Goal: Book appointment/travel/reservation

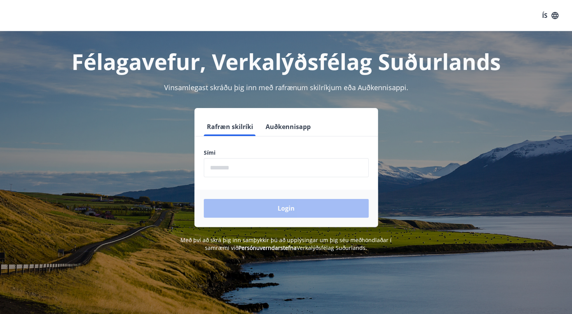
click at [257, 173] on input "phone" at bounding box center [286, 167] width 165 height 19
type input "********"
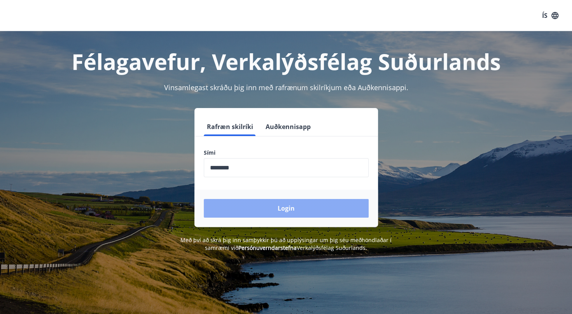
click at [253, 204] on button "Login" at bounding box center [286, 208] width 165 height 19
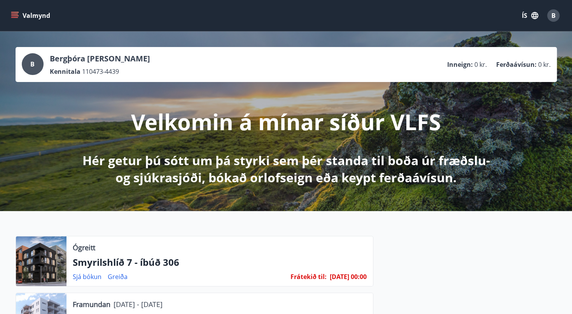
click at [16, 10] on button "Valmynd" at bounding box center [31, 16] width 44 height 14
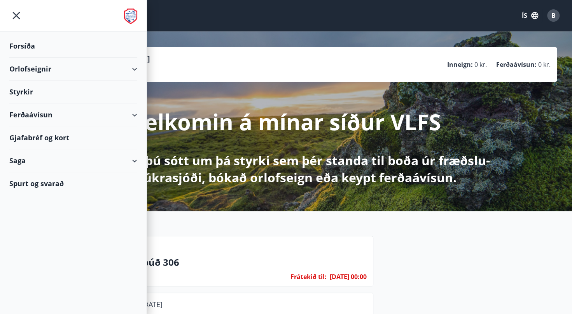
click at [42, 68] on div "Orlofseignir" at bounding box center [73, 69] width 128 height 23
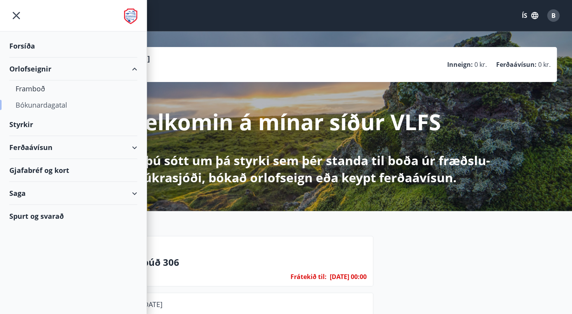
click at [44, 103] on div "Bókunardagatal" at bounding box center [74, 105] width 116 height 16
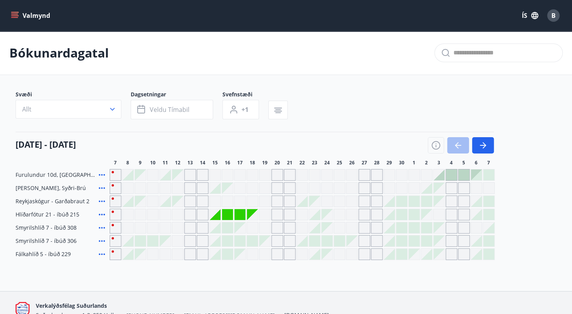
click at [154, 254] on div "Gráir dagar eru ekki bókanlegir" at bounding box center [153, 255] width 12 height 12
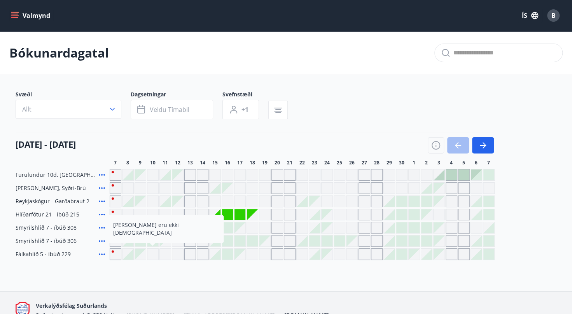
click at [51, 257] on span "Fálkahlíð 5 - íbúð 229" at bounding box center [43, 255] width 55 height 8
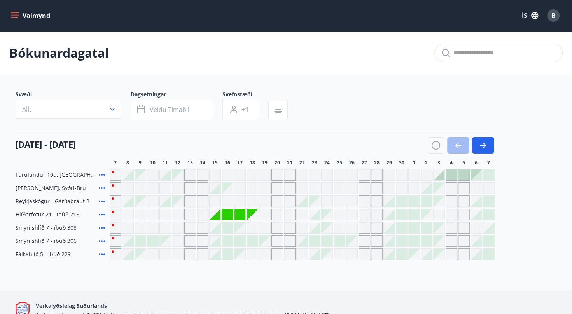
click at [243, 255] on div "Gráir dagar eru ekki bókanlegir" at bounding box center [240, 254] width 11 height 11
click at [245, 212] on div "Gráir dagar eru ekki bókanlegir" at bounding box center [240, 215] width 12 height 12
click at [237, 214] on div "Gráir dagar eru ekki bókanlegir" at bounding box center [240, 214] width 11 height 11
click at [113, 113] on button "Allt" at bounding box center [69, 109] width 106 height 19
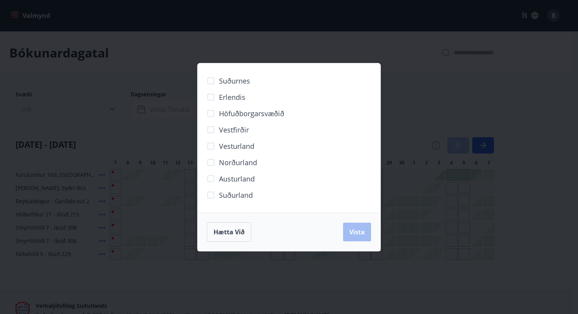
click at [113, 113] on div "Suðurnes Erlendis Höfuðborgarsvæðið Vestfirðir Vesturland Norðurland Austurland…" at bounding box center [289, 157] width 578 height 314
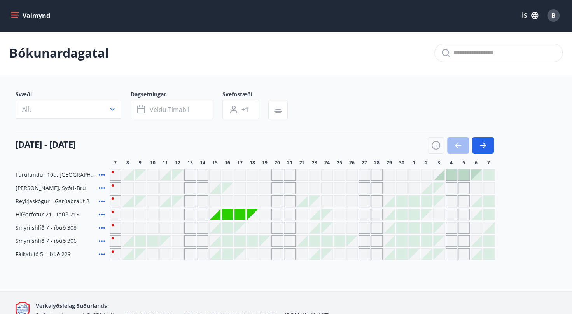
click at [15, 14] on icon "menu" at bounding box center [14, 14] width 7 height 1
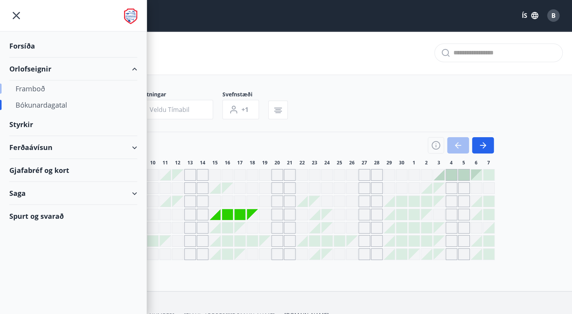
click at [51, 91] on div "Framboð" at bounding box center [74, 89] width 116 height 16
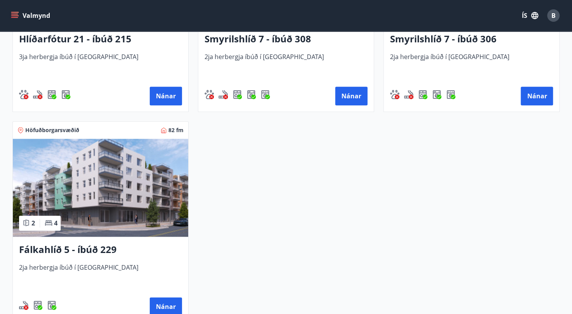
scroll to position [506, 0]
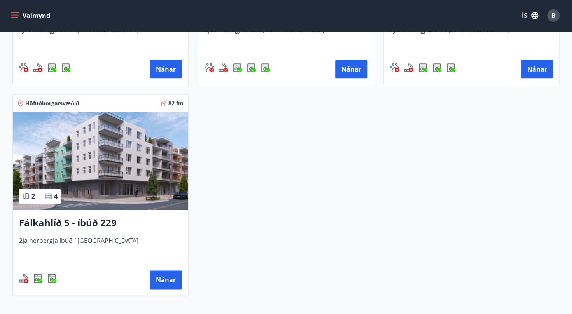
click at [95, 225] on h3 "Fálkahlíð 5 - íbúð 229" at bounding box center [100, 223] width 163 height 14
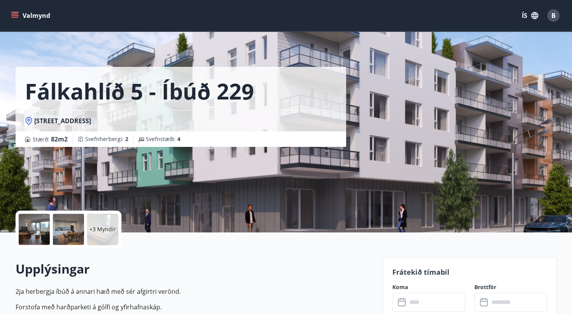
scroll to position [0, 0]
click at [12, 13] on icon "menu" at bounding box center [15, 16] width 8 height 8
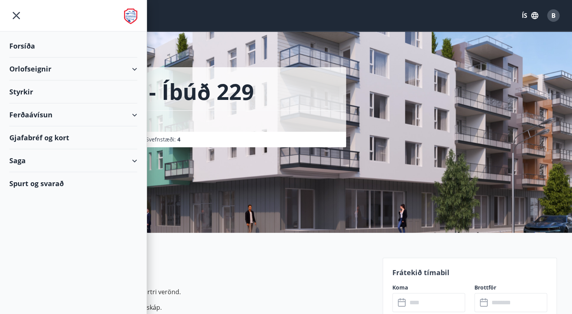
click at [42, 65] on div "Orlofseignir" at bounding box center [73, 69] width 128 height 23
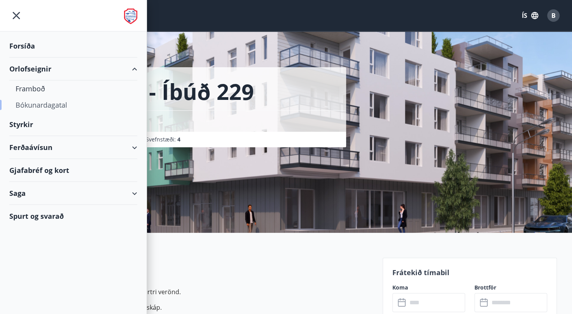
click at [53, 102] on div "Bókunardagatal" at bounding box center [74, 105] width 116 height 16
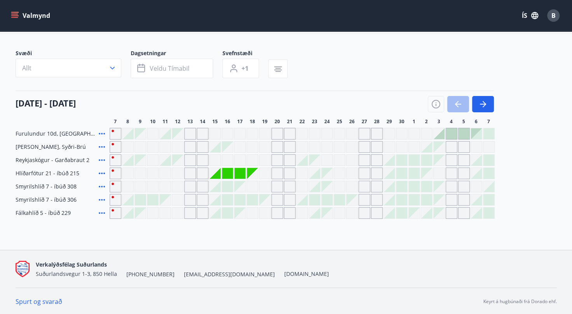
scroll to position [42, 0]
click at [166, 174] on div "Gráir dagar eru ekki bókanlegir" at bounding box center [166, 173] width 12 height 12
click at [349, 87] on div "Svæði Allt Dagsetningar Veldu tímabil Svefnstæði +1 07 september - 07 október 7…" at bounding box center [287, 134] width 542 height 170
click at [166, 159] on div at bounding box center [165, 159] width 11 height 11
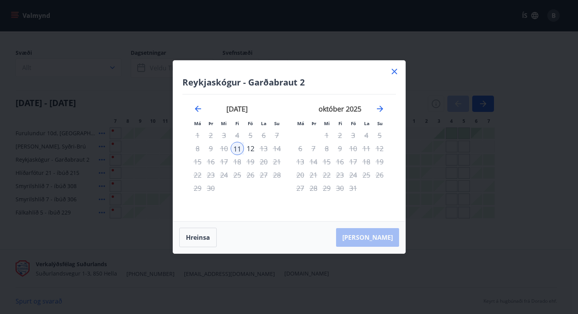
click at [395, 71] on icon at bounding box center [394, 71] width 5 height 5
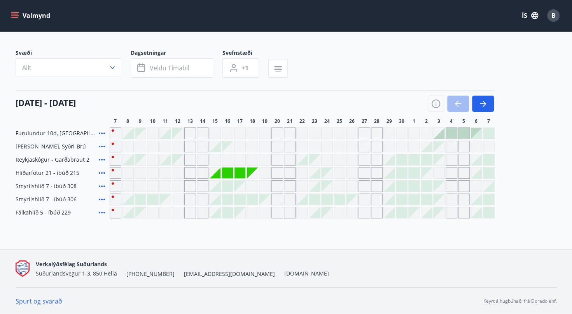
click at [163, 212] on div "Gráir dagar eru ekki bókanlegir" at bounding box center [166, 213] width 12 height 12
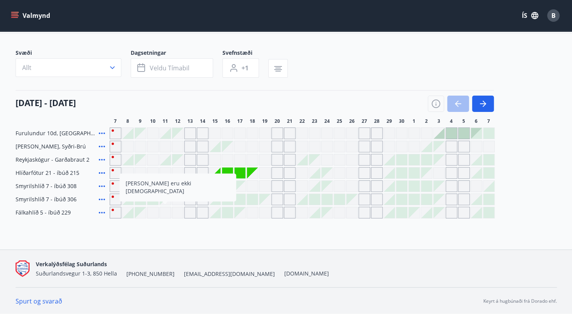
click at [163, 212] on div "Gráir dagar eru ekki bókanlegir" at bounding box center [166, 213] width 12 height 12
click at [135, 212] on div "Gráir dagar eru ekki bókanlegir" at bounding box center [140, 212] width 11 height 11
